Goal: Transaction & Acquisition: Purchase product/service

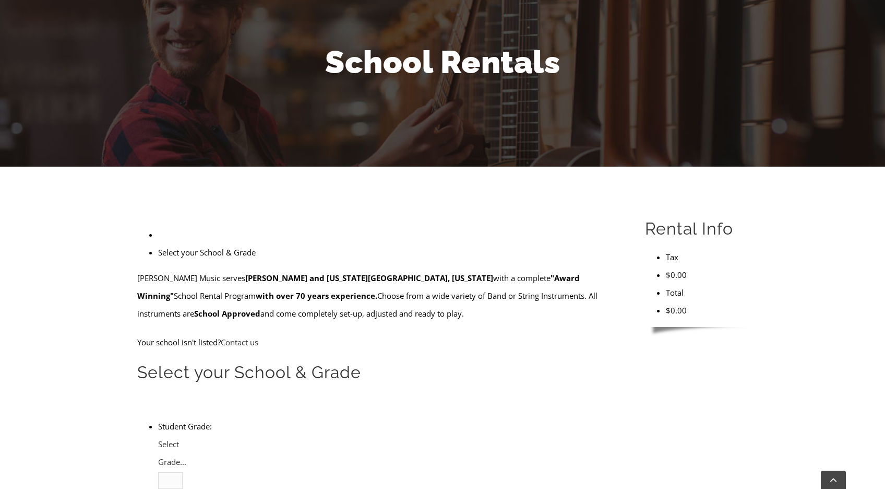
scroll to position [123, 0]
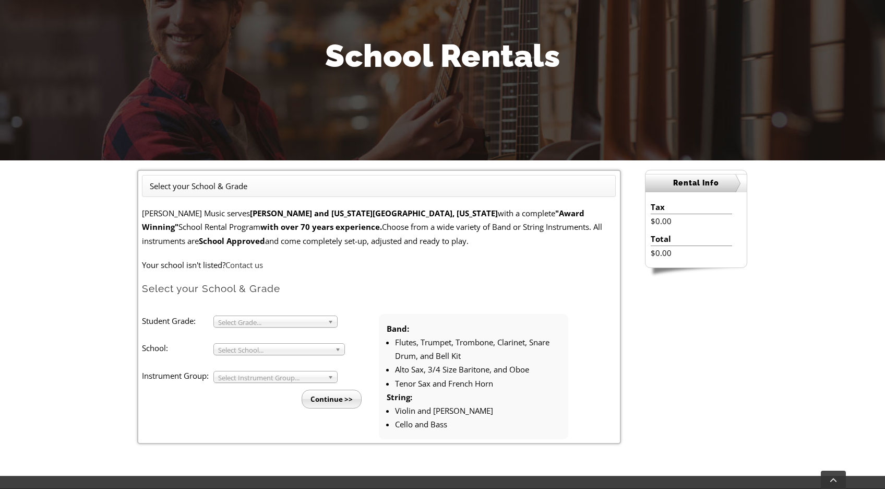
click at [303, 316] on span "Select Grade..." at bounding box center [270, 322] width 105 height 13
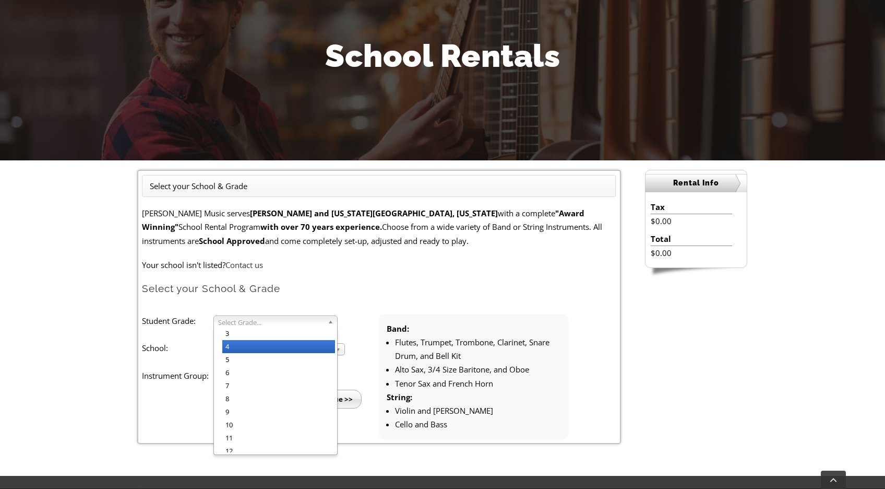
click at [296, 350] on li "4" at bounding box center [278, 346] width 113 height 13
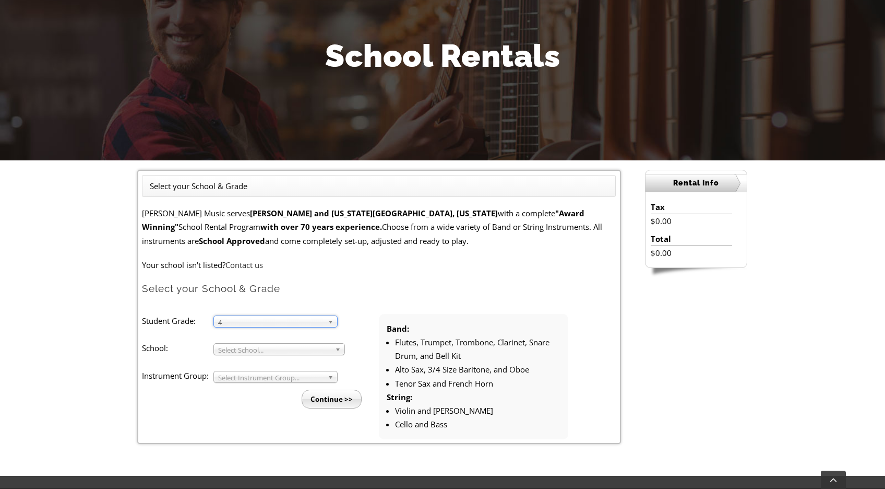
click at [283, 350] on span "Select School..." at bounding box center [274, 350] width 113 height 13
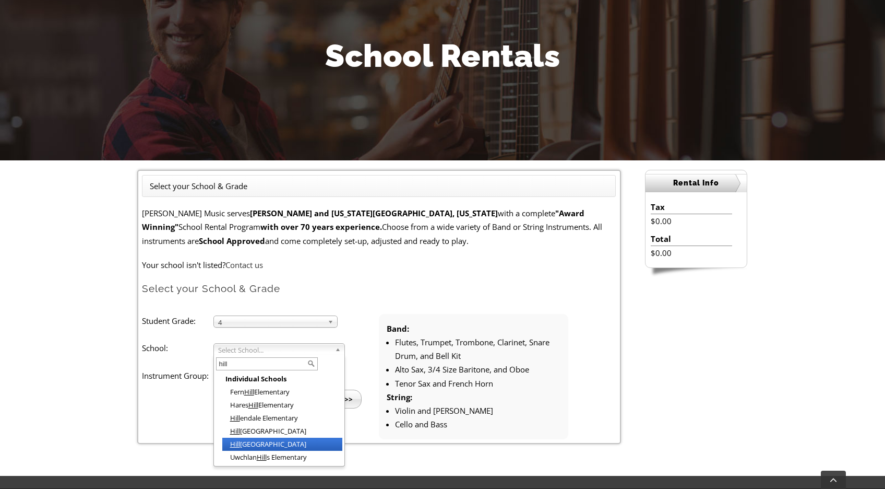
type input "hill"
click at [280, 442] on li "Hill side Elementary" at bounding box center [282, 443] width 120 height 13
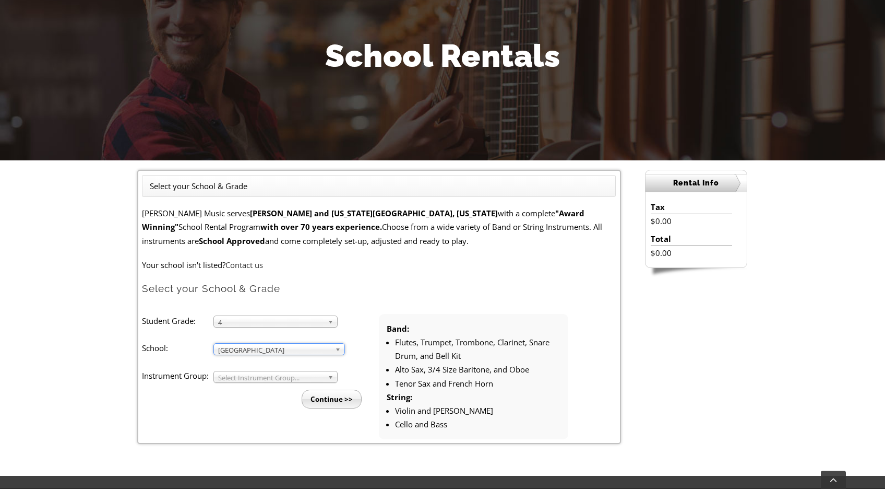
click at [289, 376] on span "Select Instrument Group..." at bounding box center [270, 377] width 105 height 13
click at [290, 390] on li "Band" at bounding box center [278, 388] width 113 height 13
click at [338, 398] on input "Continue >>" at bounding box center [332, 398] width 60 height 19
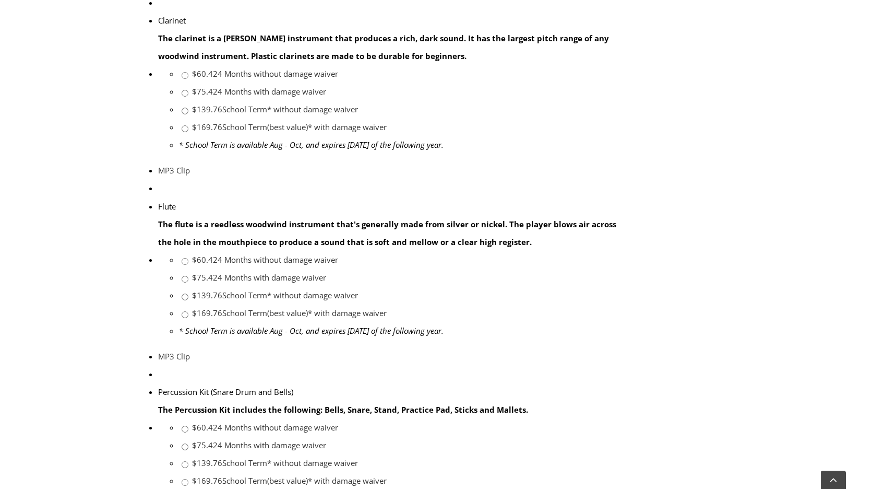
scroll to position [727, 0]
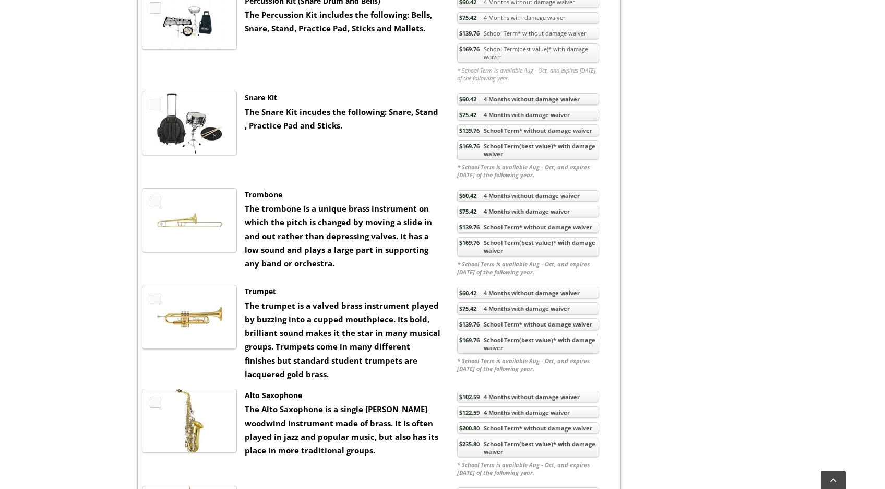
click at [513, 344] on link "$169.76 School Term(best value)* with damage waiver" at bounding box center [528, 344] width 142 height 20
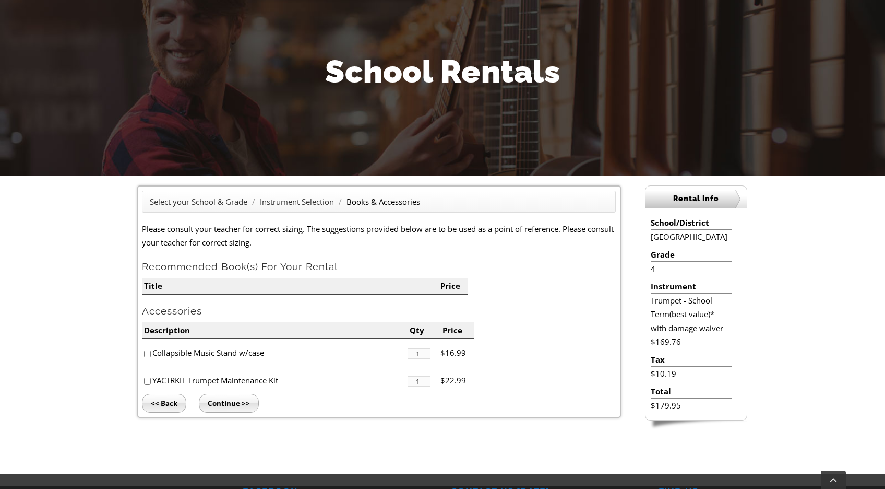
scroll to position [108, 0]
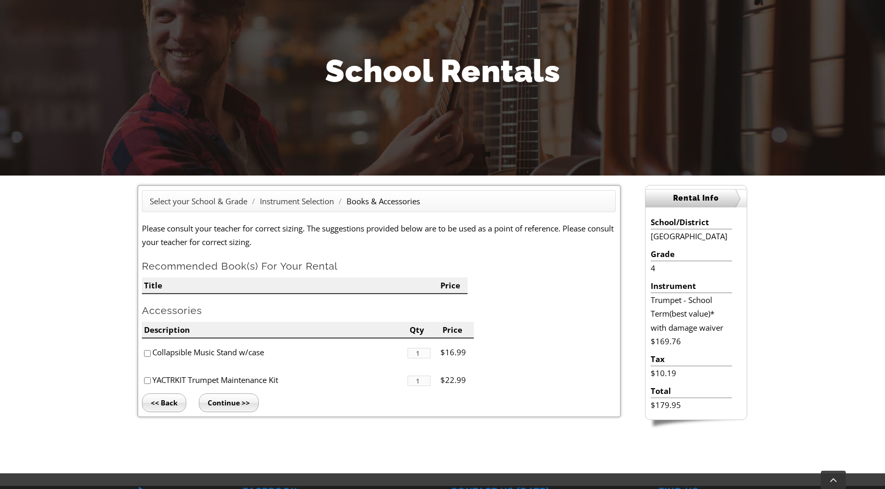
click at [215, 401] on input "Continue >>" at bounding box center [229, 402] width 60 height 19
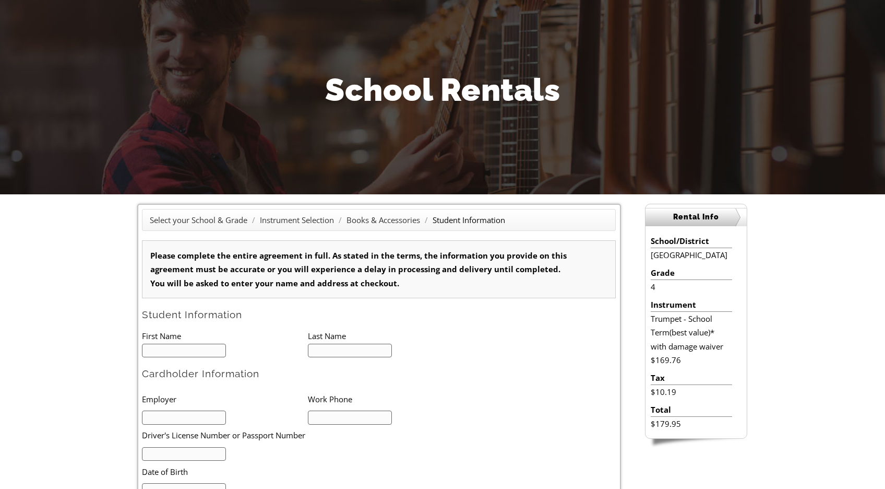
scroll to position [90, 0]
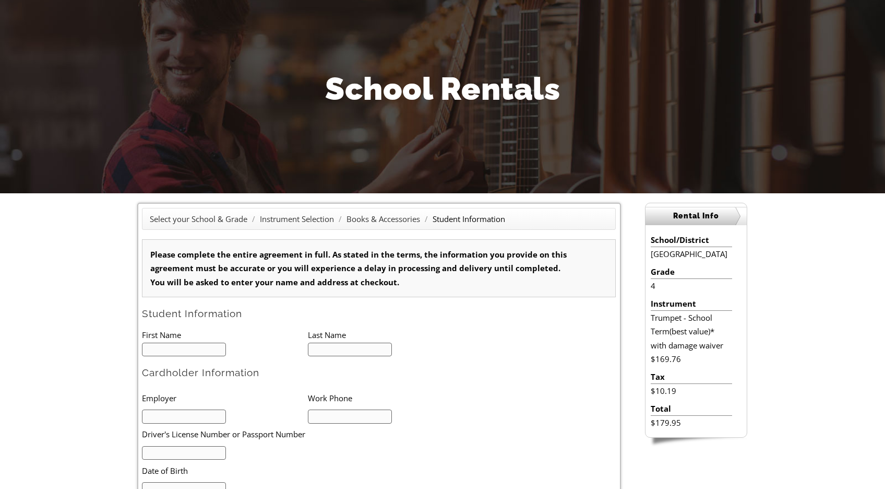
type input "1"
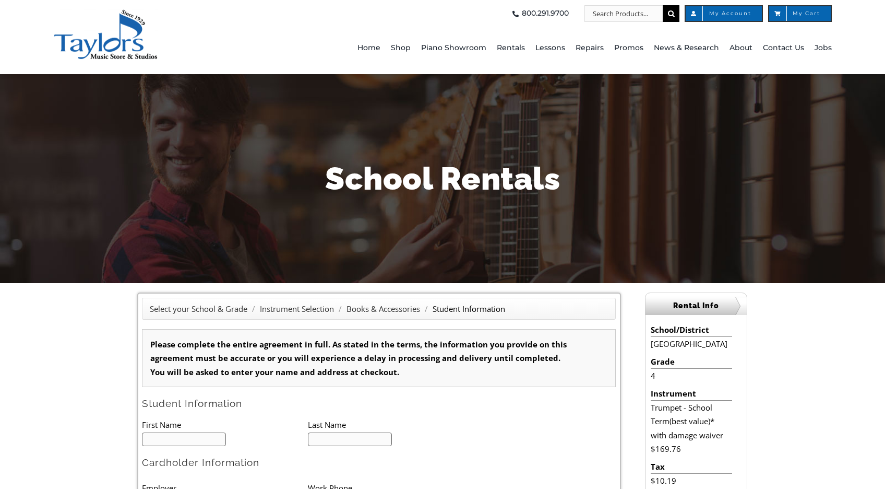
scroll to position [0, 0]
click at [381, 50] on span "Home" at bounding box center [369, 48] width 23 height 17
